Goal: Task Accomplishment & Management: Manage account settings

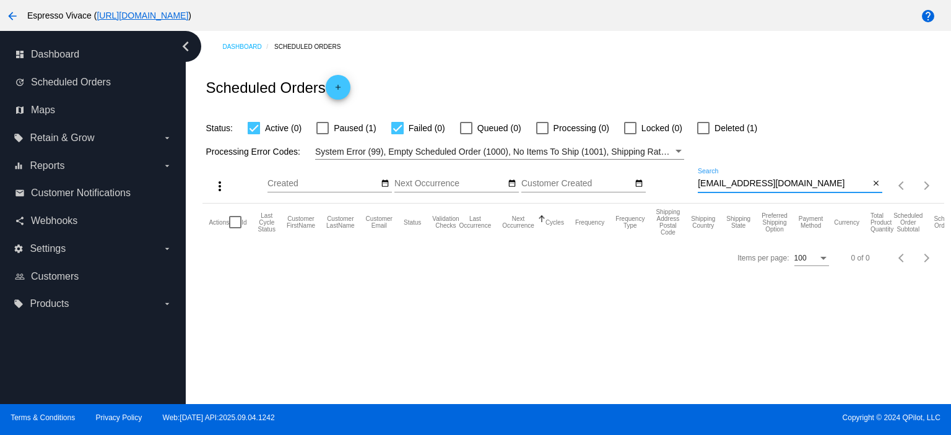
drag, startPoint x: 798, startPoint y: 184, endPoint x: 627, endPoint y: 186, distance: 171.0
click at [628, 186] on div "more_vert Sep Jan Feb Mar [DATE]" at bounding box center [573, 182] width 741 height 44
paste input "littlebug13"
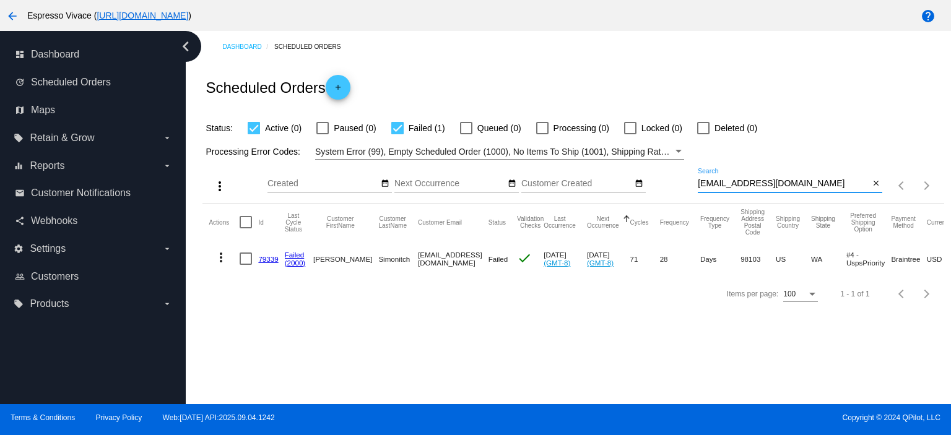
type input "[EMAIL_ADDRESS][DOMAIN_NAME]"
click at [268, 256] on link "79339" at bounding box center [268, 259] width 20 height 8
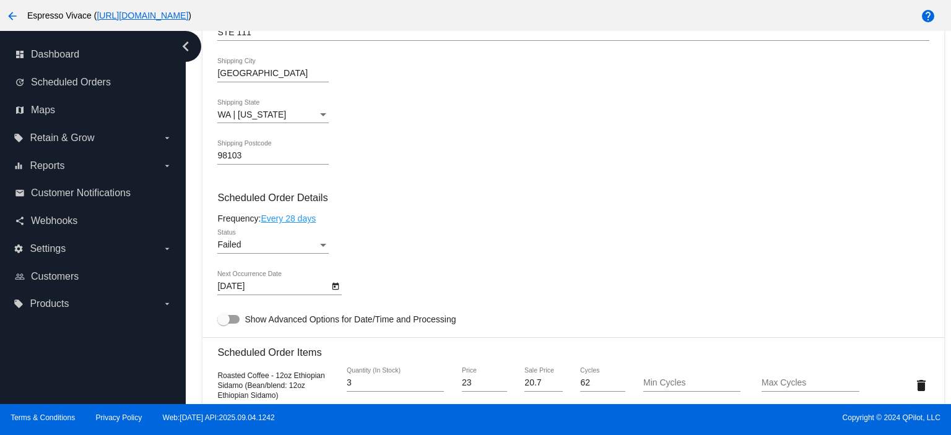
scroll to position [495, 0]
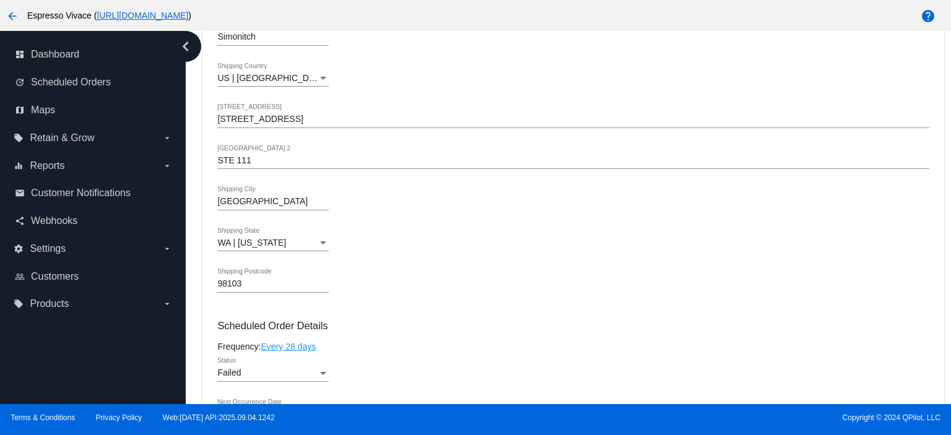
click at [281, 366] on div "Failed Status" at bounding box center [272, 370] width 111 height 24
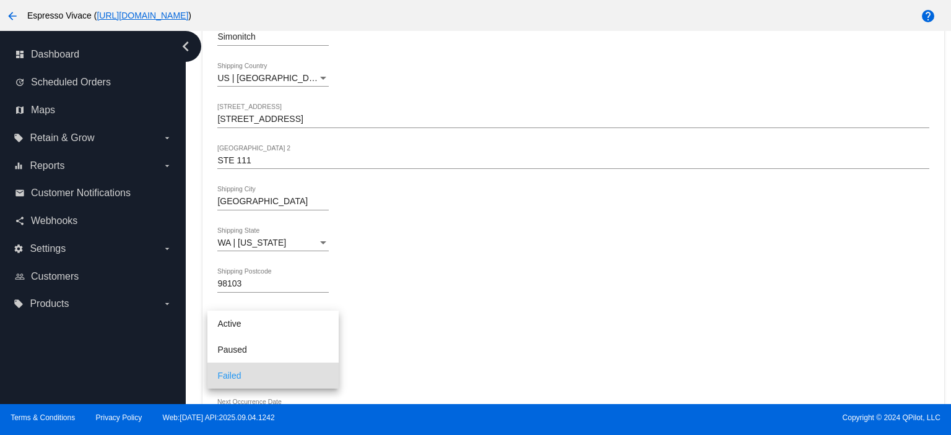
click at [370, 307] on div at bounding box center [475, 217] width 951 height 435
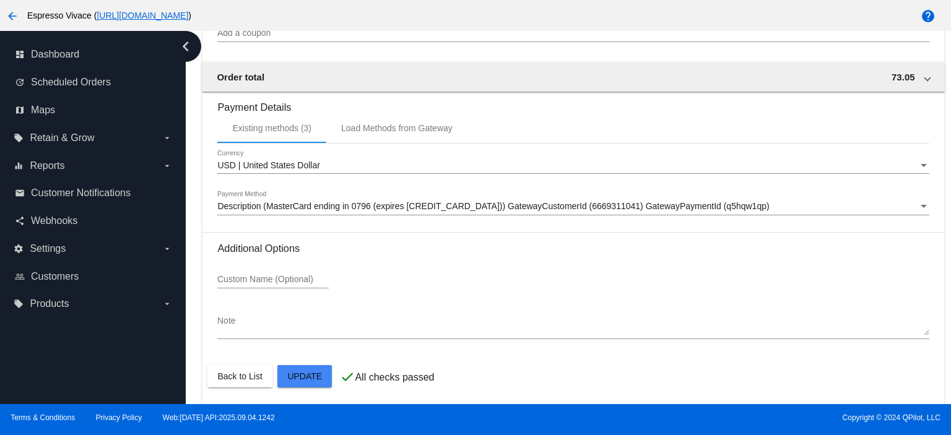
scroll to position [1198, 0]
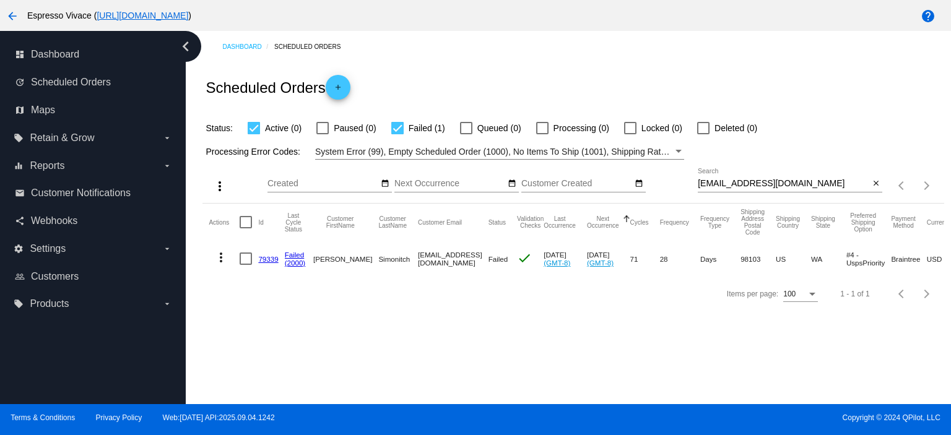
click at [216, 256] on mat-icon "more_vert" at bounding box center [221, 257] width 15 height 15
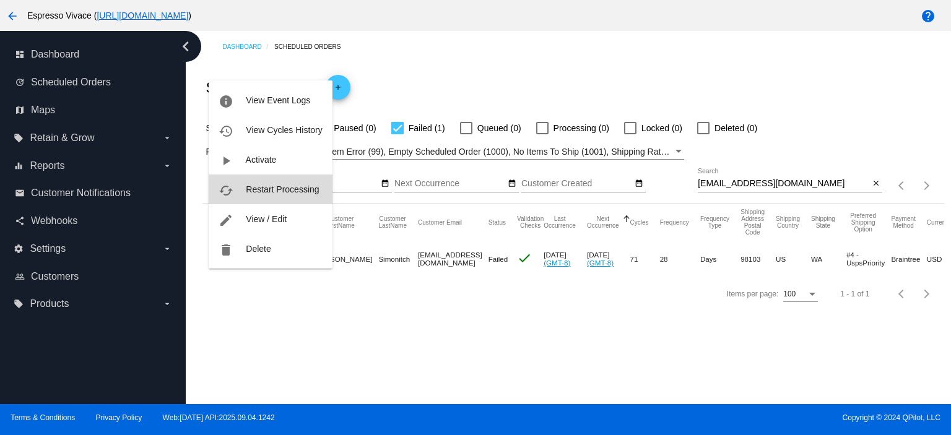
click at [254, 192] on span "Restart Processing" at bounding box center [282, 190] width 73 height 10
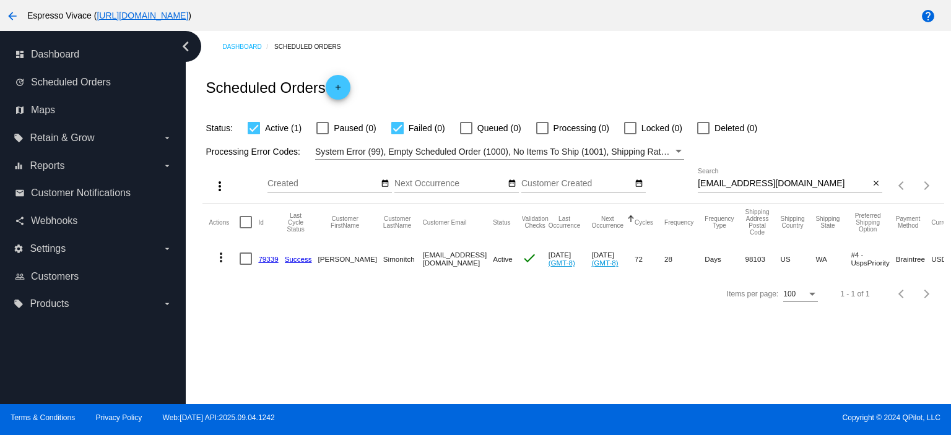
click at [266, 260] on link "79339" at bounding box center [268, 259] width 20 height 8
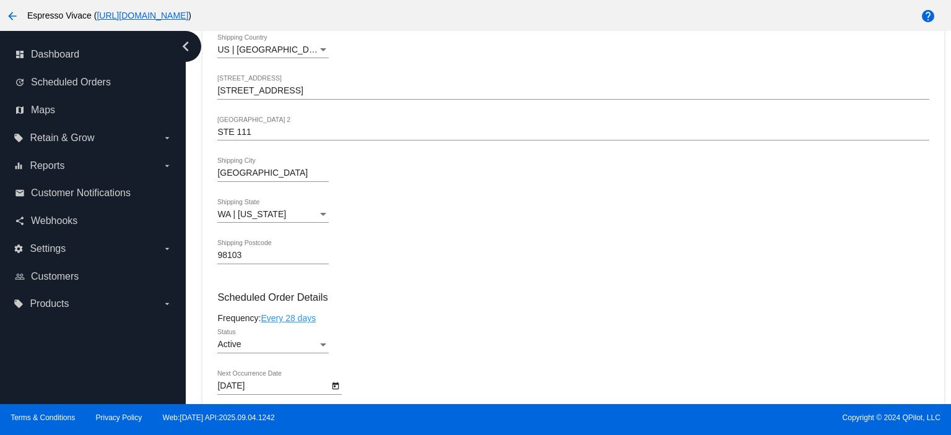
scroll to position [495, 0]
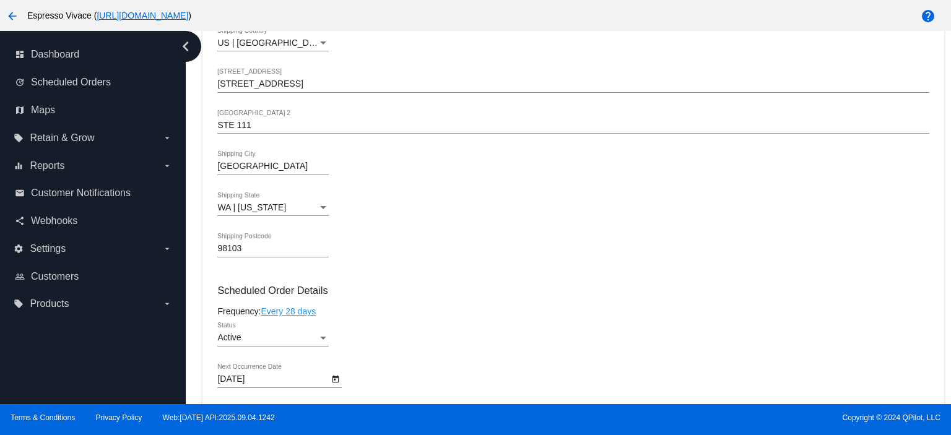
click at [286, 373] on div "[DATE] Next Occurrence Date" at bounding box center [272, 376] width 111 height 24
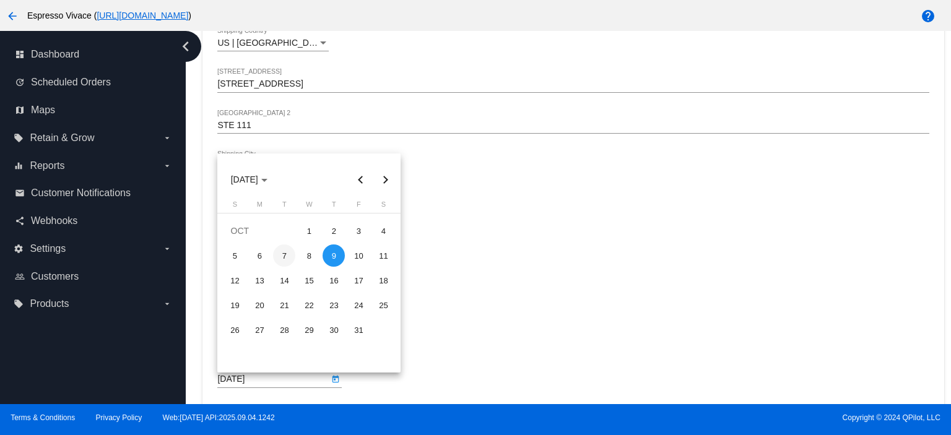
click at [288, 256] on div "7" at bounding box center [284, 256] width 22 height 22
type input "[DATE]"
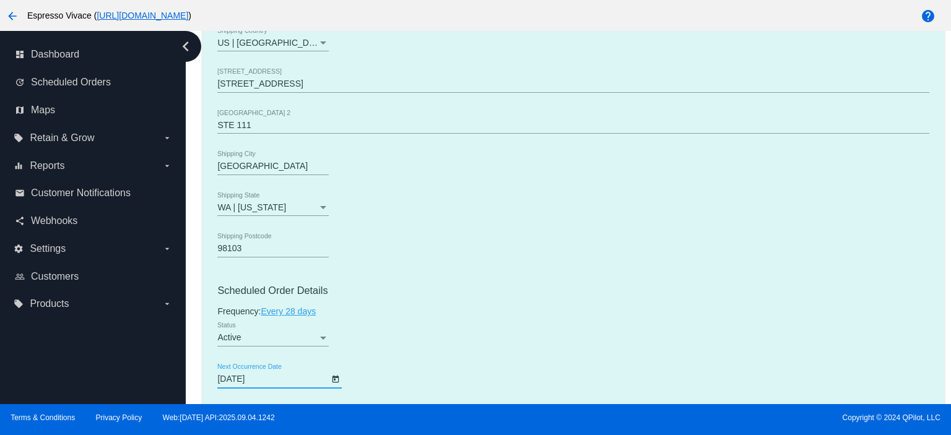
scroll to position [743, 0]
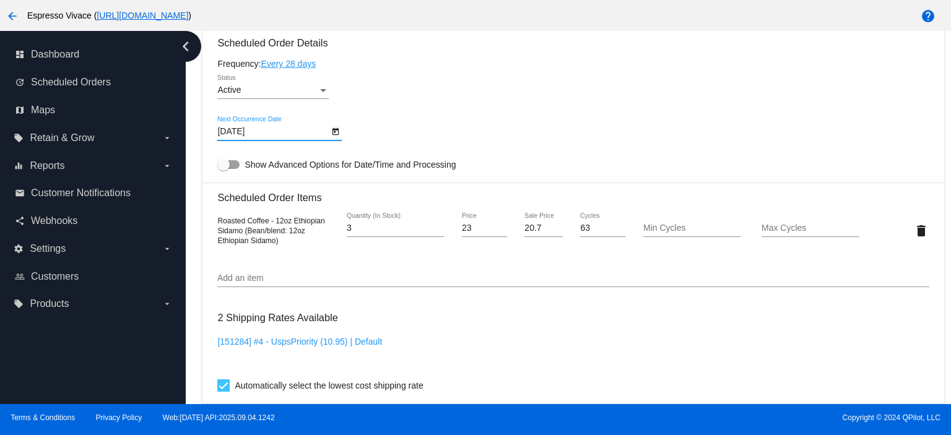
click at [232, 162] on label "Show Advanced Options for Date/Time and Processing" at bounding box center [336, 164] width 238 height 15
click at [224, 169] on input "Show Advanced Options for Date/Time and Processing" at bounding box center [223, 169] width 1 height 1
checkbox input "true"
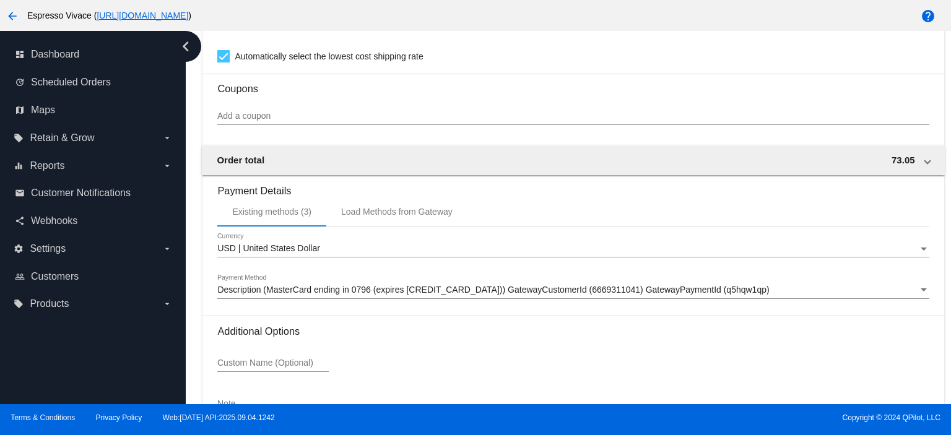
scroll to position [1443, 0]
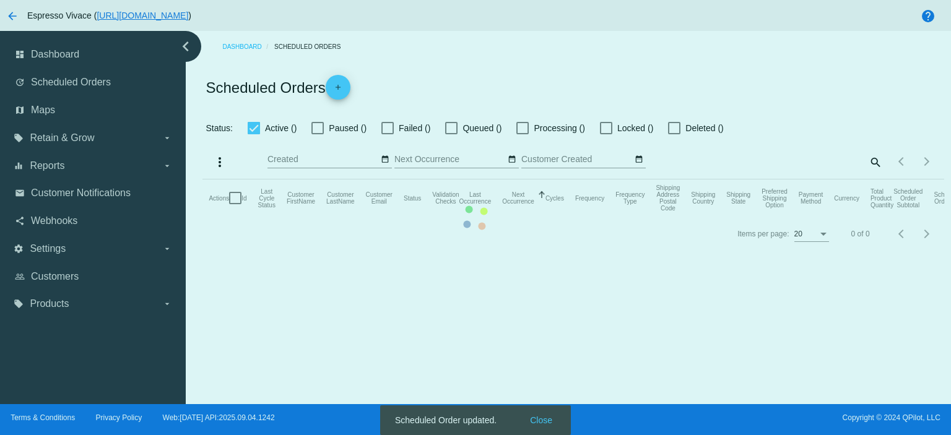
checkbox input "true"
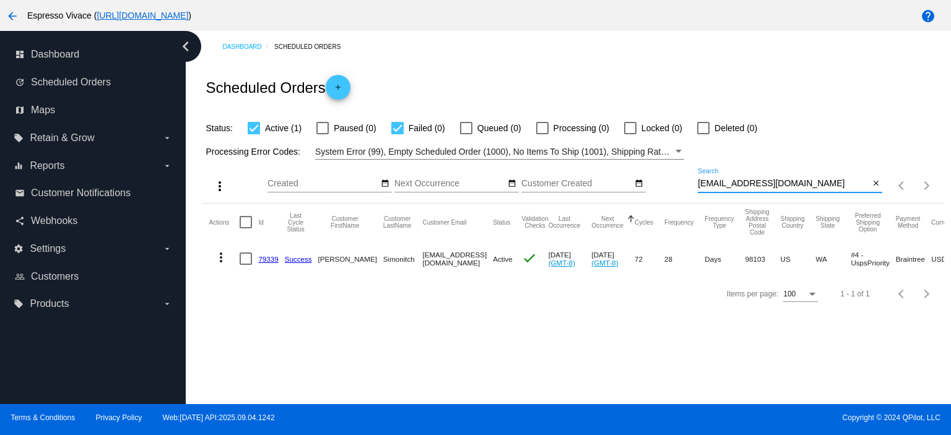
drag, startPoint x: 808, startPoint y: 181, endPoint x: 668, endPoint y: 173, distance: 140.2
click at [668, 173] on div "more_vert Sep Jan Feb Mar [DATE]" at bounding box center [573, 182] width 741 height 44
paste input "[EMAIL_ADDRESS]"
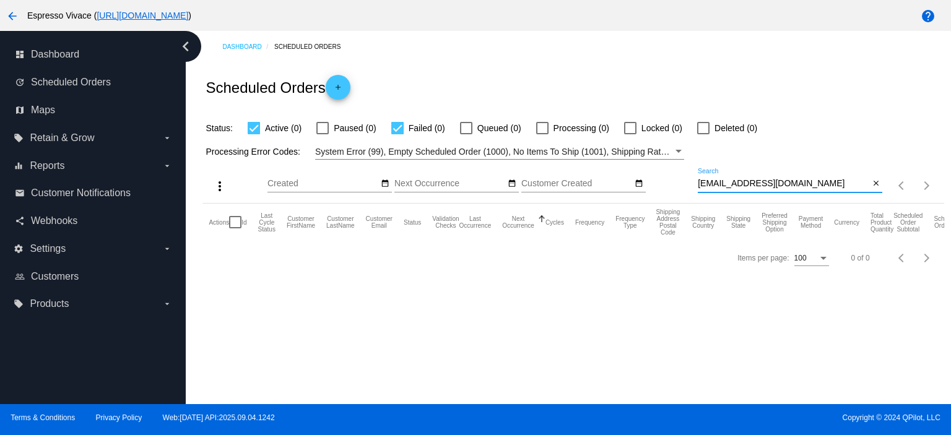
type input "[EMAIL_ADDRESS][DOMAIN_NAME]"
click at [702, 131] on div at bounding box center [703, 128] width 12 height 12
click at [703, 134] on input "Deleted (0)" at bounding box center [703, 134] width 1 height 1
checkbox input "true"
drag, startPoint x: 797, startPoint y: 184, endPoint x: 654, endPoint y: 174, distance: 143.4
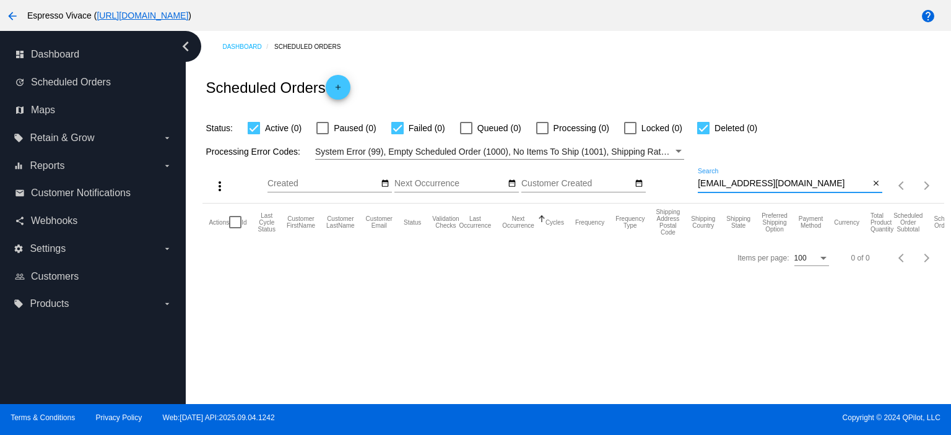
click at [654, 174] on div "more_vert Sep Jan Feb Mar [DATE]" at bounding box center [573, 182] width 741 height 44
paste input "[EMAIL_ADDRESS]"
drag, startPoint x: 815, startPoint y: 180, endPoint x: 671, endPoint y: 180, distance: 144.3
click at [666, 180] on div "more_vert Sep Jan Feb Mar [DATE]" at bounding box center [573, 182] width 741 height 44
paste input "gaweg09aw"
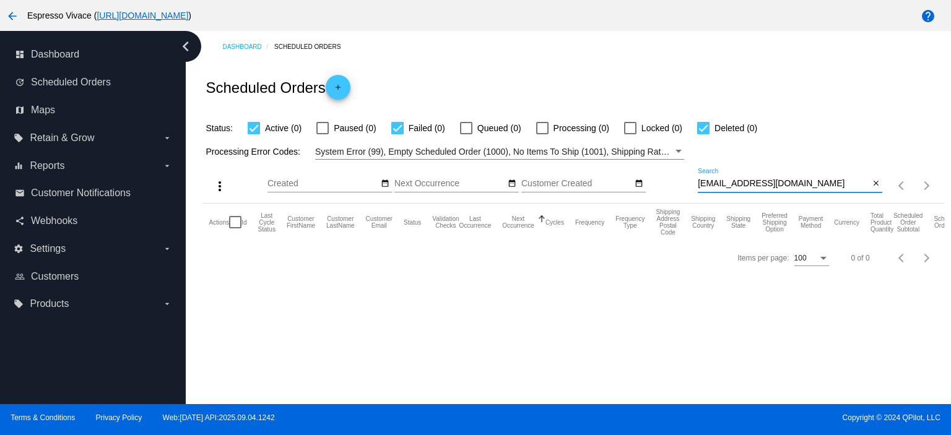
drag, startPoint x: 813, startPoint y: 185, endPoint x: 666, endPoint y: 178, distance: 146.9
click at [666, 178] on div "more_vert Sep Jan Feb Mar [DATE]" at bounding box center [573, 182] width 741 height 44
paste input "af.university.official"
drag, startPoint x: 827, startPoint y: 185, endPoint x: 619, endPoint y: 180, distance: 208.2
click at [619, 180] on div "more_vert Sep Jan Feb Mar [DATE]" at bounding box center [573, 182] width 741 height 44
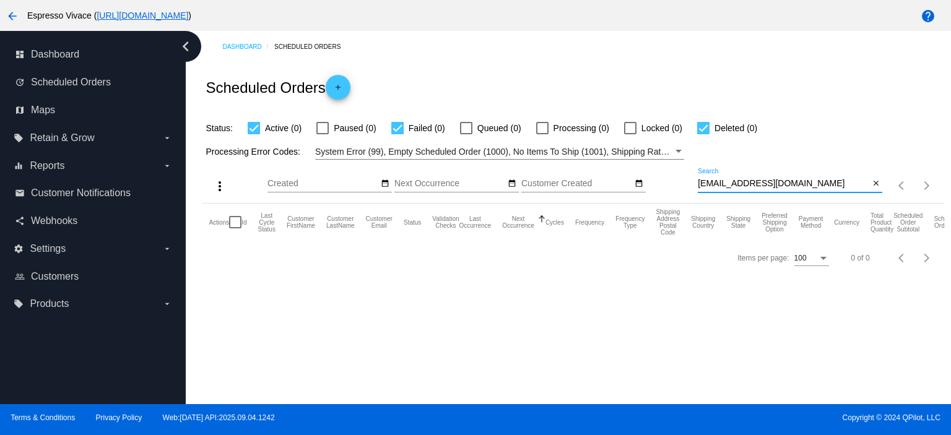
paste input "dejkhsfdhgjdsf2"
drag, startPoint x: 832, startPoint y: 180, endPoint x: 587, endPoint y: 173, distance: 245.4
click at [587, 173] on div "more_vert Sep Jan Feb Mar [DATE]" at bounding box center [573, 182] width 741 height 44
paste input "rudechktf"
drag, startPoint x: 790, startPoint y: 179, endPoint x: 587, endPoint y: 180, distance: 203.2
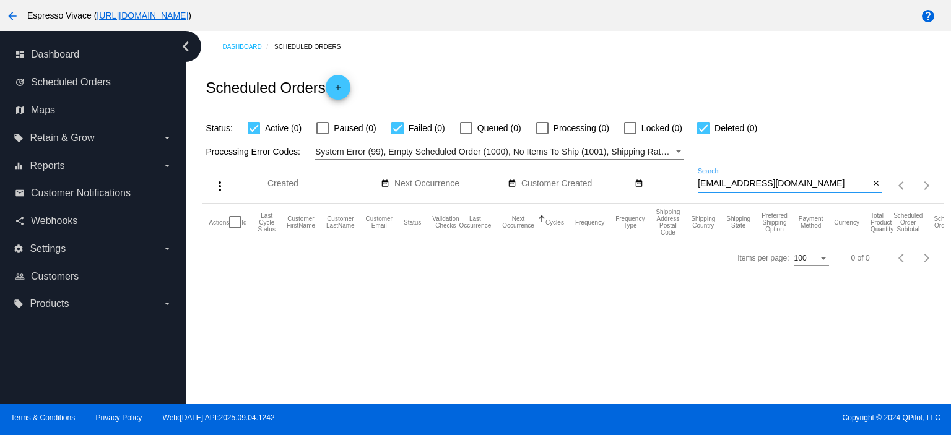
click at [577, 179] on div "more_vert Sep Jan Feb Mar [DATE]" at bounding box center [573, 182] width 741 height 44
paste input "[EMAIL_ADDRESS][DOMAIN_NAME]"
drag, startPoint x: 801, startPoint y: 186, endPoint x: 585, endPoint y: 166, distance: 217.1
click at [588, 167] on div "more_vert Sep Jan Feb Mar [DATE]" at bounding box center [573, 182] width 741 height 44
paste input "[EMAIL_ADDRESS][DOMAIN_NAME]"
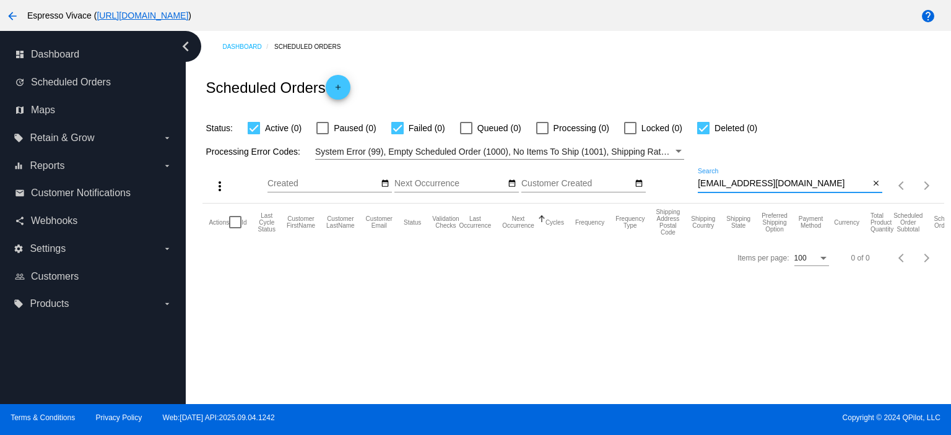
drag, startPoint x: 827, startPoint y: 178, endPoint x: 677, endPoint y: 169, distance: 150.8
click at [677, 169] on div "more_vert Sep Jan Feb Mar [DATE]" at bounding box center [573, 182] width 741 height 44
paste input "jvr22"
click at [808, 177] on div "[EMAIL_ADDRESS][DOMAIN_NAME] Search" at bounding box center [784, 180] width 172 height 24
click at [806, 177] on div "[EMAIL_ADDRESS][DOMAIN_NAME] Search" at bounding box center [784, 180] width 172 height 24
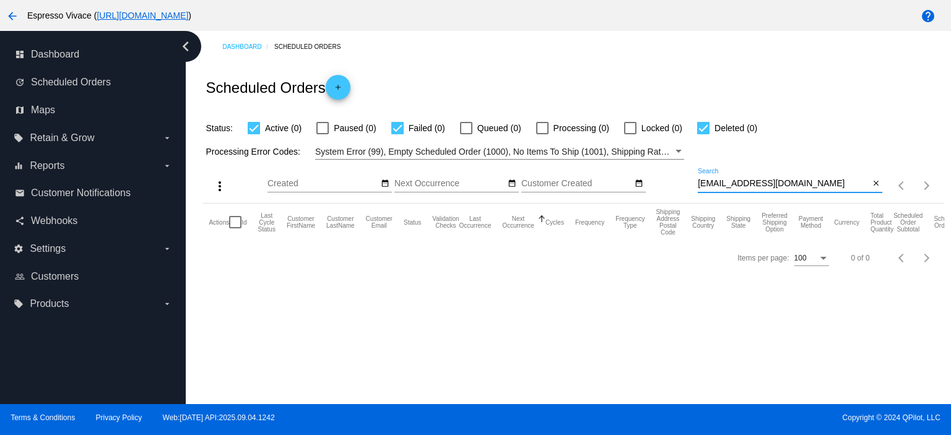
drag, startPoint x: 798, startPoint y: 179, endPoint x: 657, endPoint y: 173, distance: 142.0
click at [658, 173] on div "more_vert Sep Jan Feb Mar [DATE]" at bounding box center [573, 182] width 741 height 44
paste input "mattvwalsh"
drag, startPoint x: 824, startPoint y: 183, endPoint x: 650, endPoint y: 175, distance: 174.2
click at [650, 175] on div "more_vert Sep Jan Feb Mar [DATE]" at bounding box center [573, 182] width 741 height 44
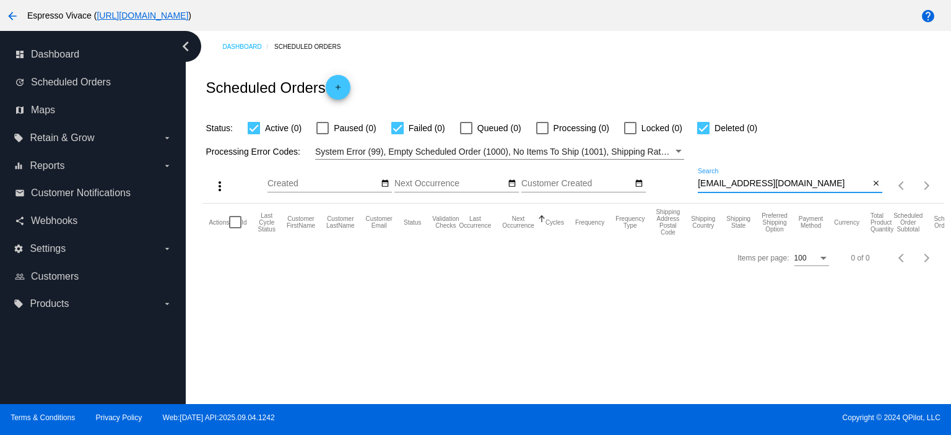
paste input "haolunhsu"
drag, startPoint x: 812, startPoint y: 183, endPoint x: 554, endPoint y: 173, distance: 257.8
click at [555, 173] on div "more_vert Sep Jan Feb Mar [DATE]" at bounding box center [573, 182] width 741 height 44
paste input "ardenghileandro"
drag, startPoint x: 815, startPoint y: 183, endPoint x: 534, endPoint y: 180, distance: 281.2
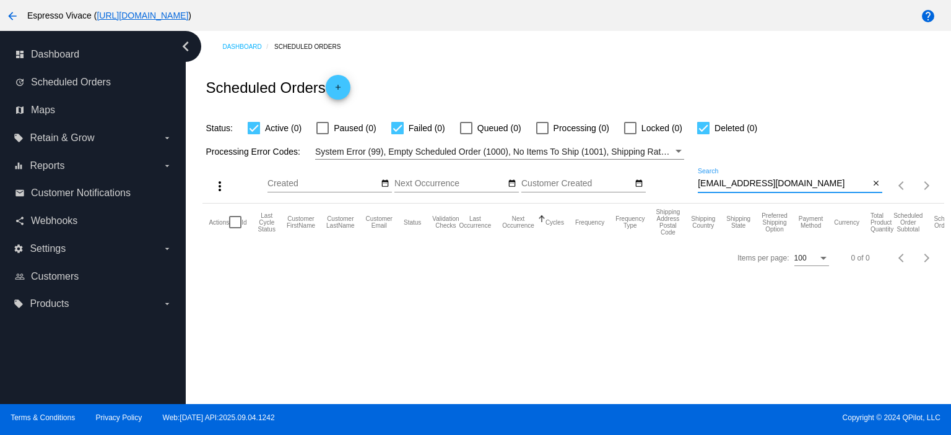
click at [534, 180] on div "more_vert Sep Jan Feb Mar [DATE]" at bounding box center [573, 182] width 741 height 44
paste input "toddmorris159"
drag, startPoint x: 806, startPoint y: 179, endPoint x: 639, endPoint y: 173, distance: 166.7
click at [639, 173] on div "more_vert Sep Jan Feb Mar [DATE]" at bounding box center [573, 182] width 741 height 44
paste input "silviahelenadasilva250"
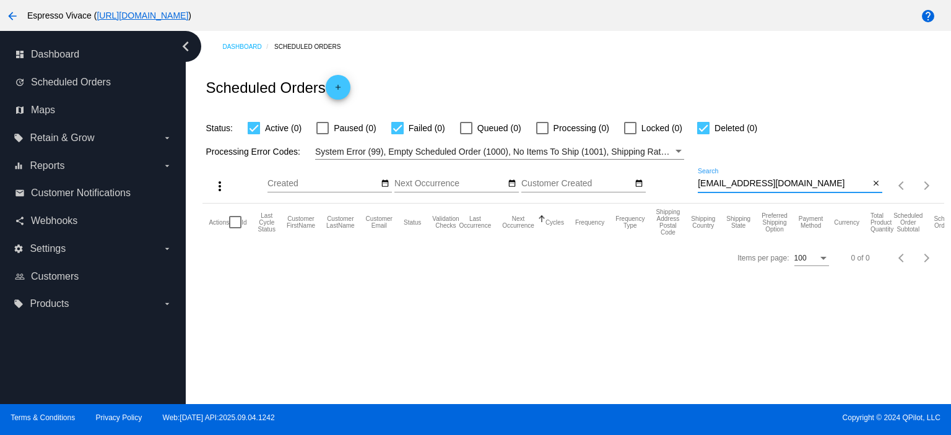
drag, startPoint x: 846, startPoint y: 181, endPoint x: 624, endPoint y: 165, distance: 222.9
click at [624, 165] on div "more_vert Sep Jan Feb Mar [DATE]" at bounding box center [573, 182] width 741 height 44
paste input "valsolovey8"
drag, startPoint x: 798, startPoint y: 182, endPoint x: 660, endPoint y: 175, distance: 137.7
click at [660, 175] on div "more_vert Sep Jan Feb Mar [DATE]" at bounding box center [573, 182] width 741 height 44
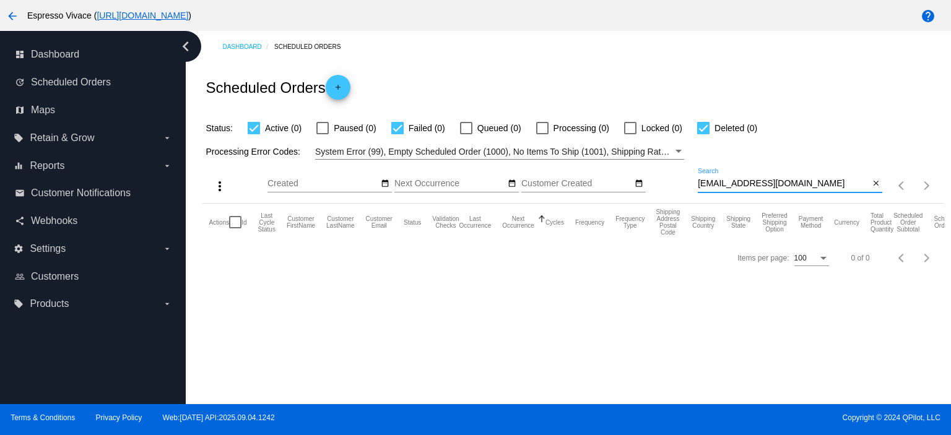
paste input "bkapk00"
drag, startPoint x: 834, startPoint y: 182, endPoint x: 603, endPoint y: 178, distance: 231.1
click at [603, 178] on div "more_vert Sep Jan Feb Mar [DATE]" at bounding box center [573, 182] width 741 height 44
paste input "[EMAIL_ADDRESS]"
drag, startPoint x: 800, startPoint y: 185, endPoint x: 637, endPoint y: 167, distance: 164.4
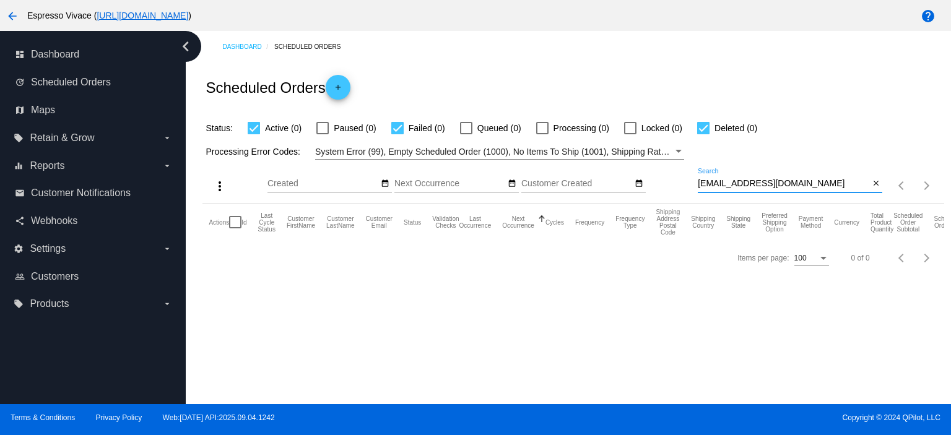
click at [637, 167] on div "more_vert Sep Jan Feb Mar [DATE]" at bounding box center [573, 182] width 741 height 44
paste input "[EMAIL_ADDRESS]"
drag, startPoint x: 813, startPoint y: 183, endPoint x: 623, endPoint y: 167, distance: 190.2
click at [623, 167] on div "more_vert Sep Jan Feb Mar [DATE]" at bounding box center [573, 182] width 741 height 44
paste input "toddtheisen2"
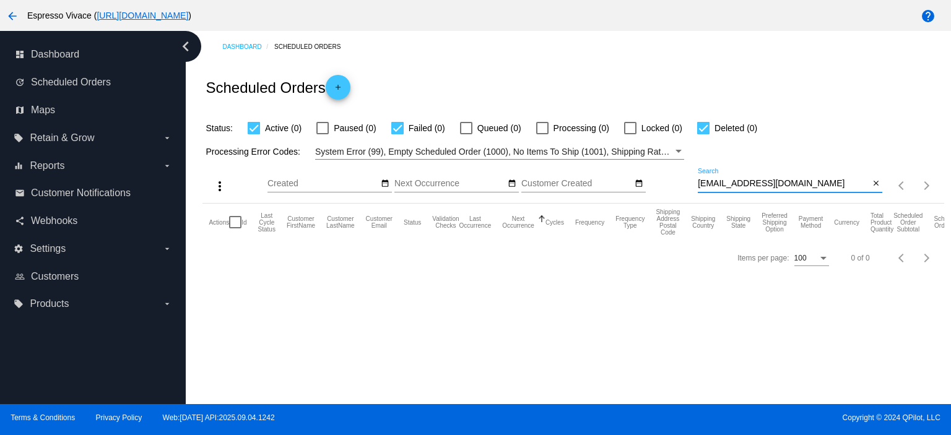
type input "[EMAIL_ADDRESS][DOMAIN_NAME]"
